Goal: Find specific page/section: Find specific page/section

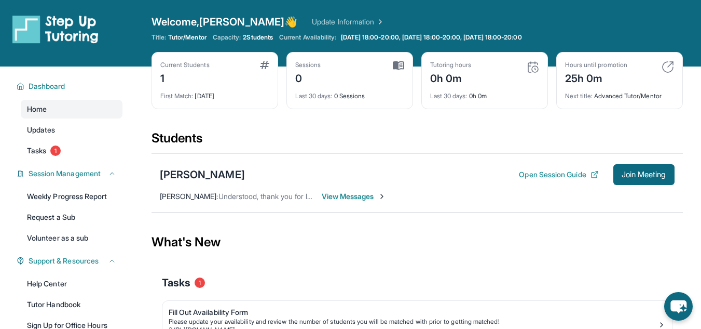
click at [376, 197] on span "View Messages" at bounding box center [354, 196] width 65 height 10
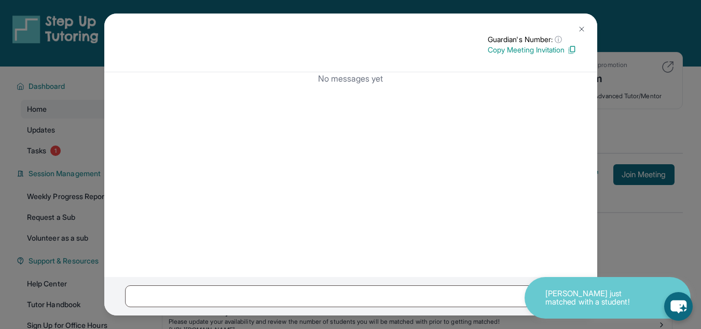
scroll to position [53, 0]
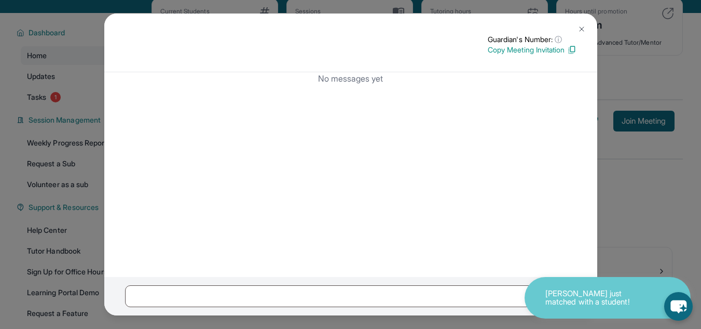
click at [582, 25] on img at bounding box center [582, 29] width 8 height 8
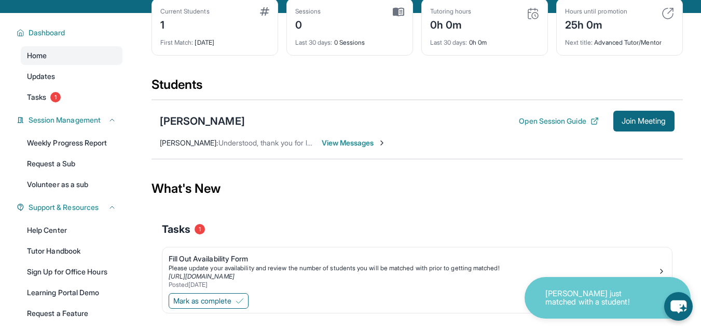
click at [382, 146] on img at bounding box center [382, 143] width 8 height 8
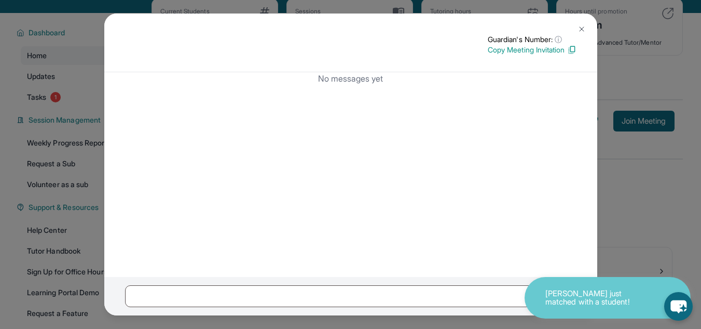
scroll to position [120, 0]
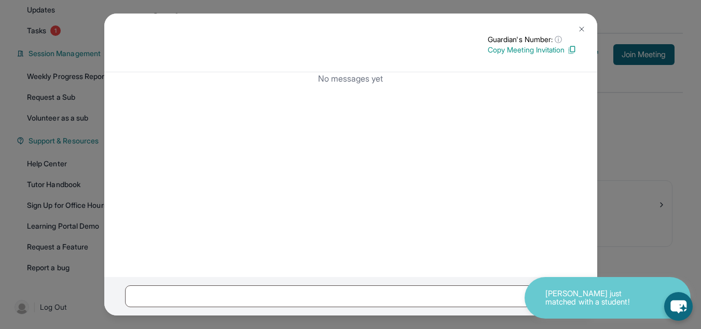
click at [581, 29] on img at bounding box center [582, 29] width 8 height 8
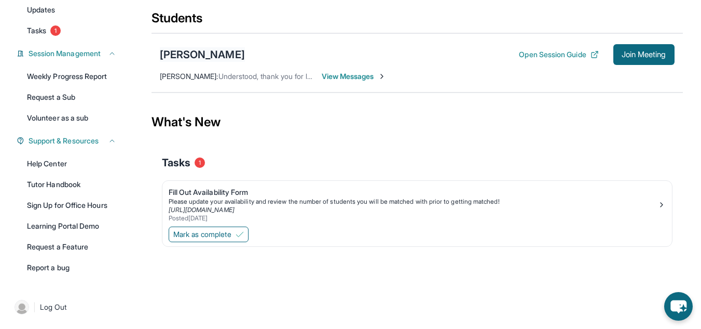
click at [222, 57] on div "[PERSON_NAME]" at bounding box center [202, 54] width 85 height 15
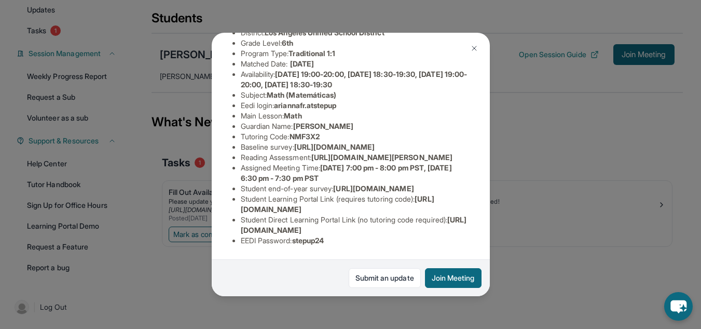
scroll to position [221, 0]
click at [366, 283] on link "Submit an update" at bounding box center [385, 278] width 72 height 20
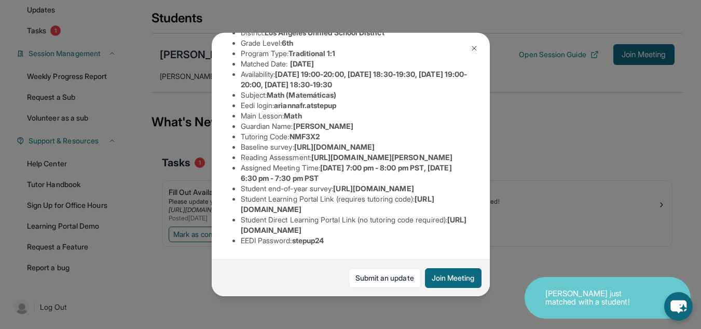
click at [473, 46] on img at bounding box center [474, 48] width 8 height 8
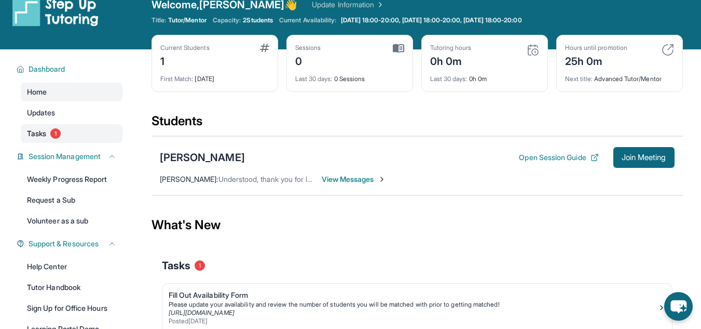
scroll to position [16, 0]
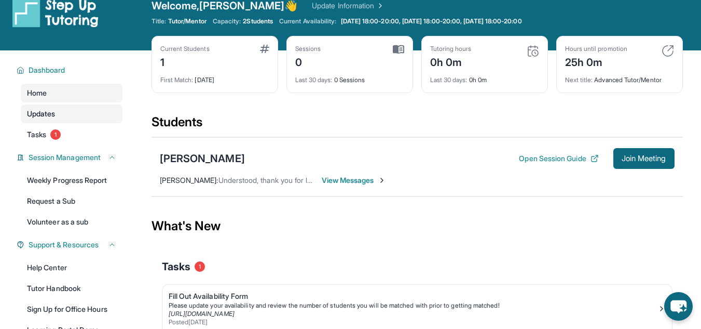
click at [98, 108] on link "Updates" at bounding box center [72, 113] width 102 height 19
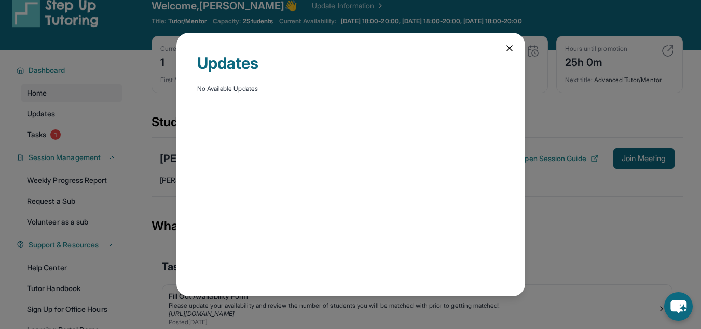
click at [585, 207] on div "Updates No Available Updates" at bounding box center [350, 164] width 701 height 329
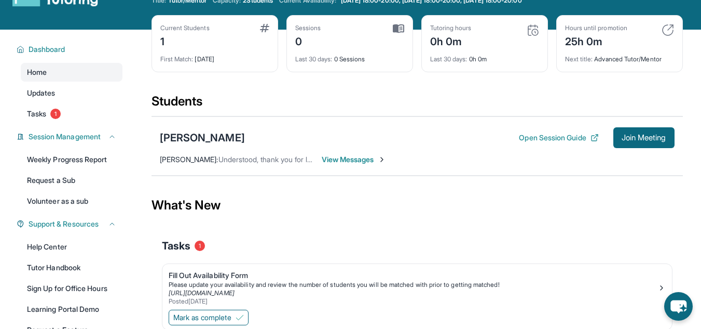
scroll to position [0, 0]
